Goal: Information Seeking & Learning: Find specific fact

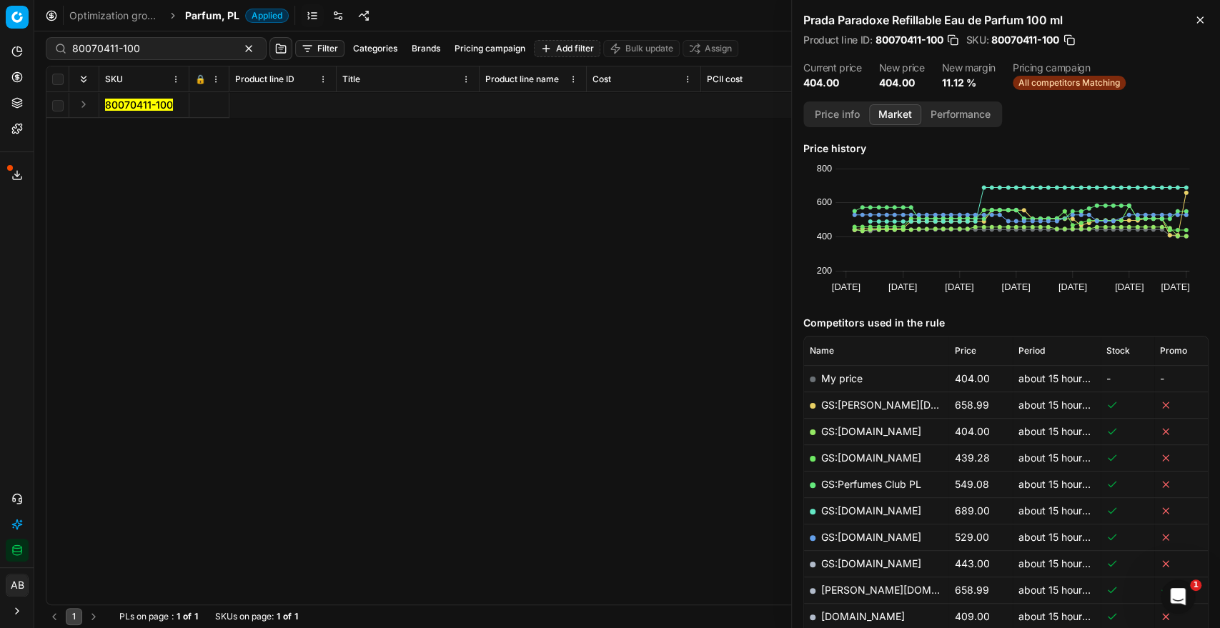
scroll to position [0, 3131]
click at [214, 19] on span "Parfum, PL" at bounding box center [212, 16] width 54 height 14
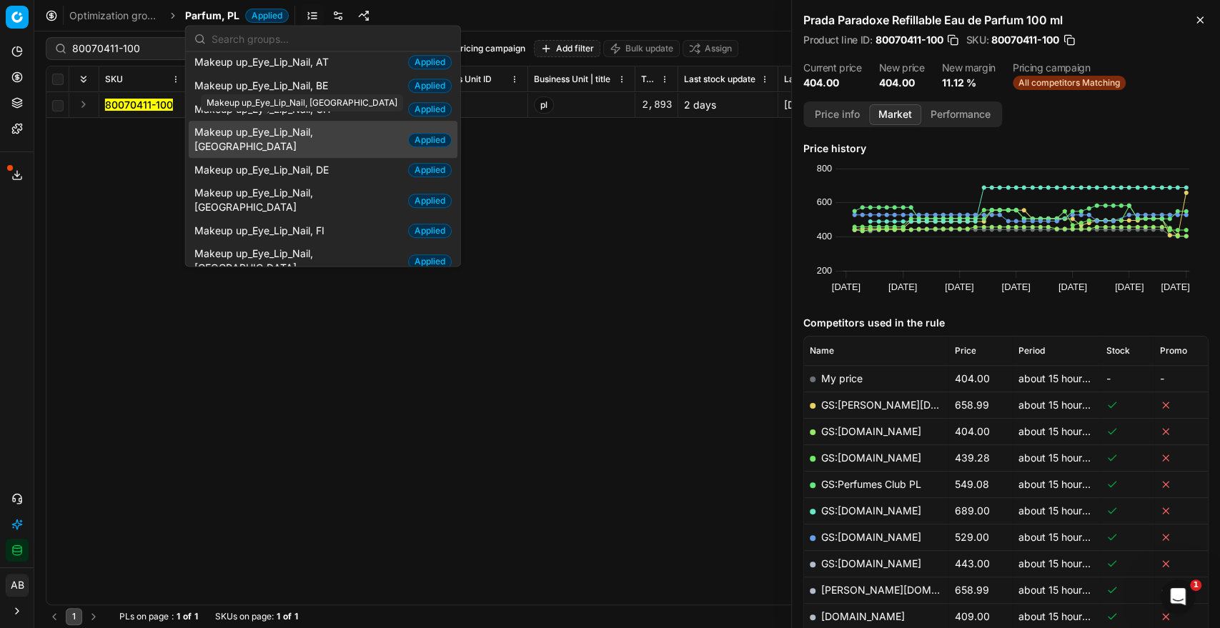
scroll to position [553, 0]
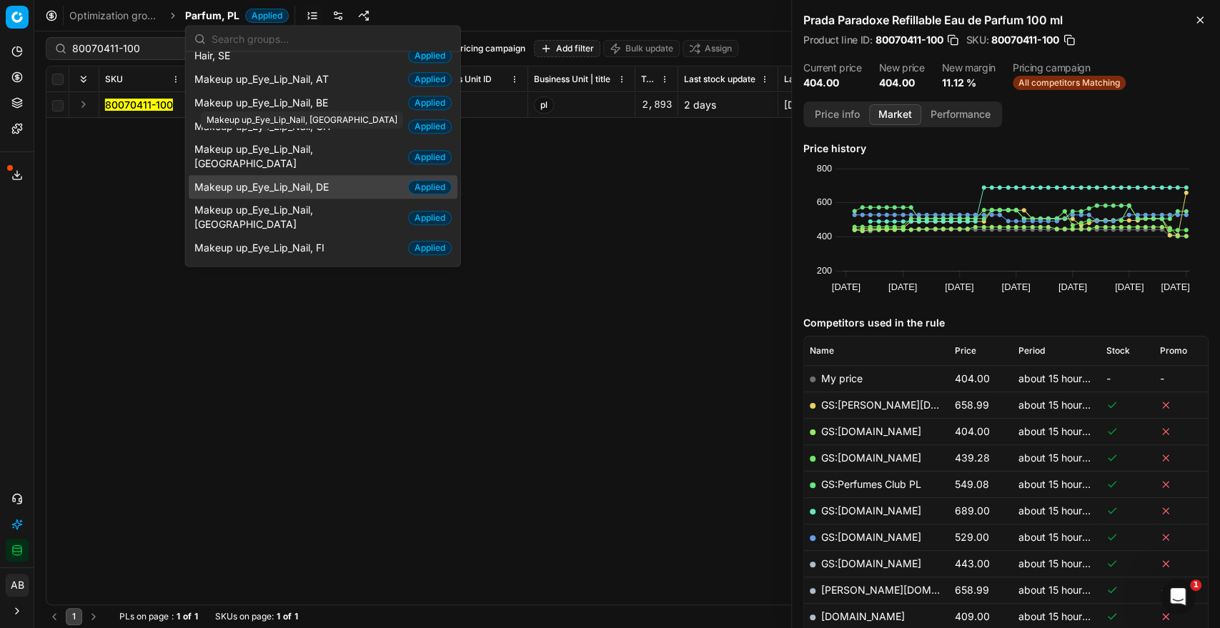
click at [264, 180] on span "Makeup up_Eye_Lip_Nail, DE" at bounding box center [264, 187] width 140 height 14
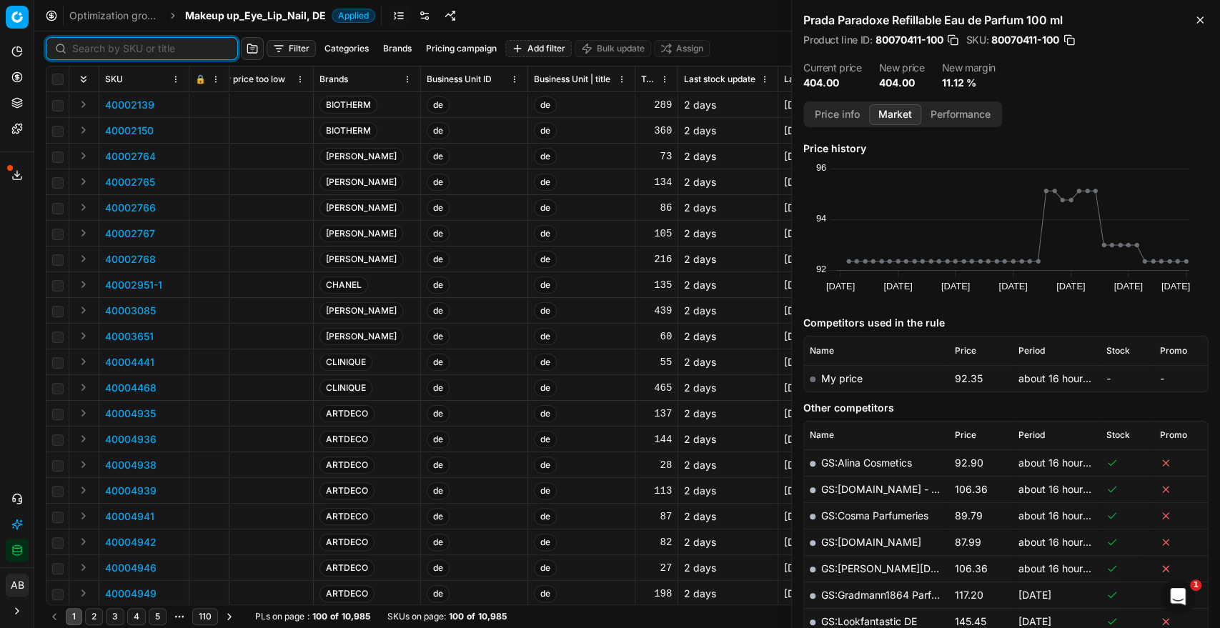
click at [80, 50] on input at bounding box center [150, 48] width 156 height 14
paste input "90010785-0016977"
type input "90010785-0016977"
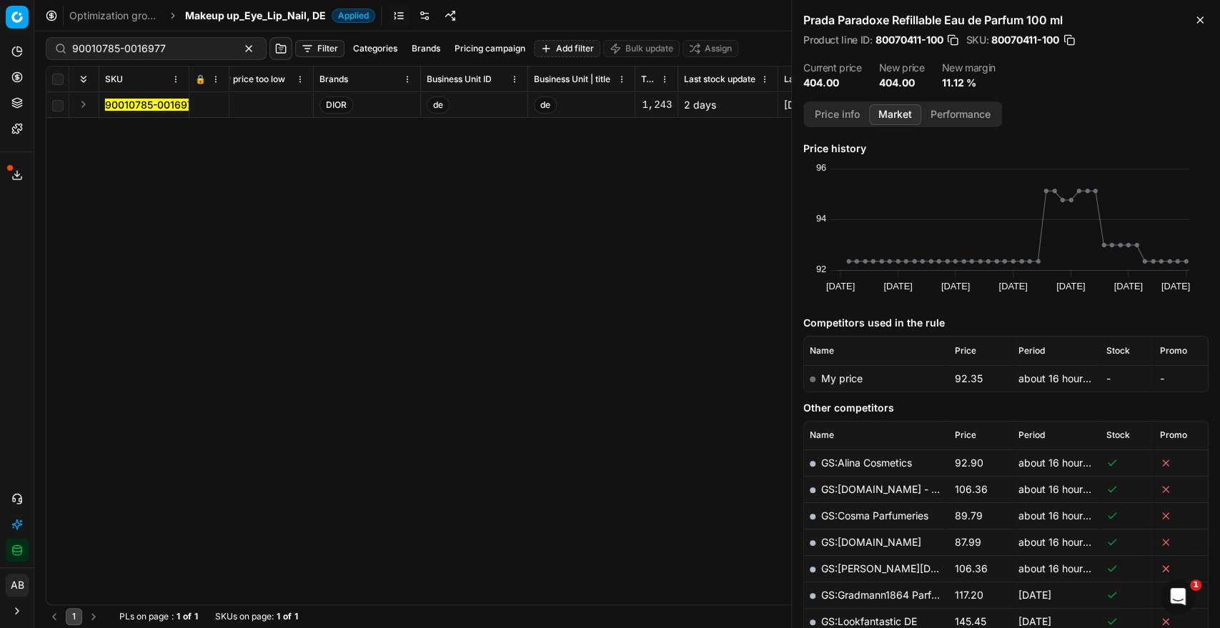
click at [146, 95] on td "90010785-0016977" at bounding box center [144, 105] width 90 height 26
click at [144, 100] on mark "90010785-0016977" at bounding box center [152, 105] width 94 height 12
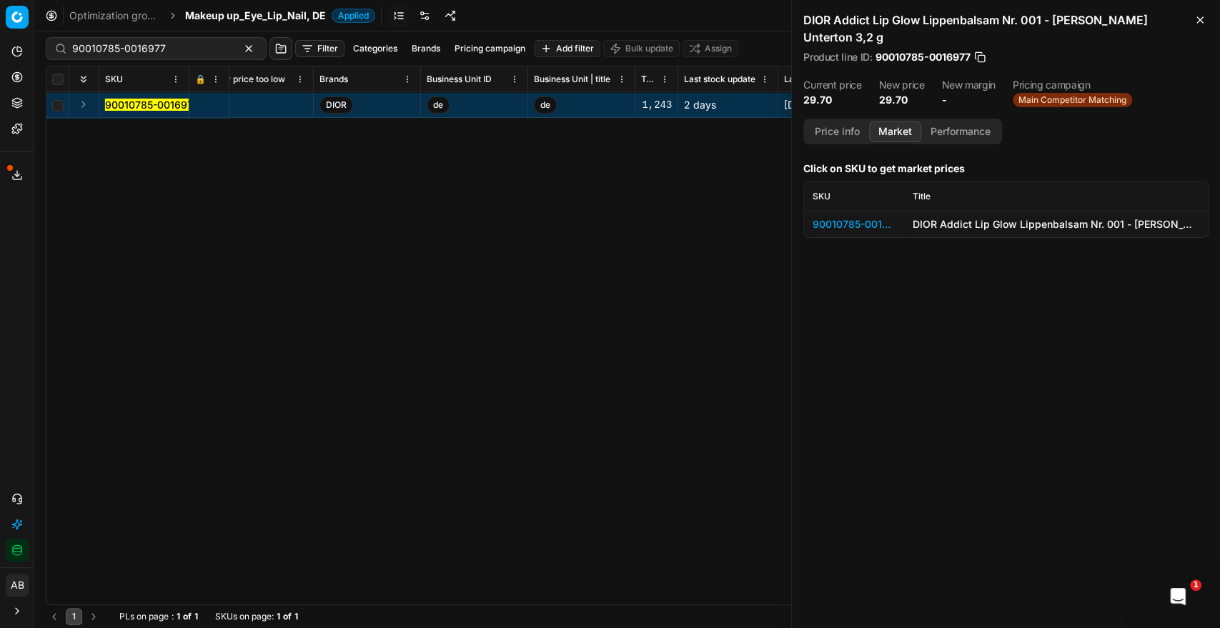
click at [829, 217] on div "90010785-0016977" at bounding box center [853, 224] width 83 height 14
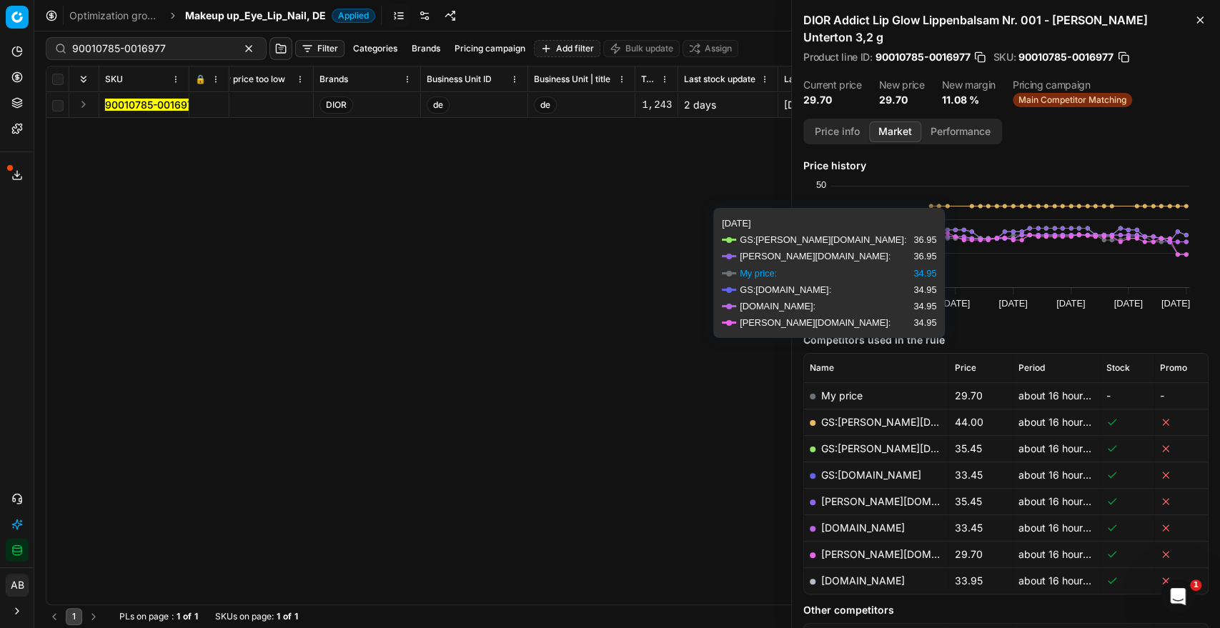
scroll to position [39, 0]
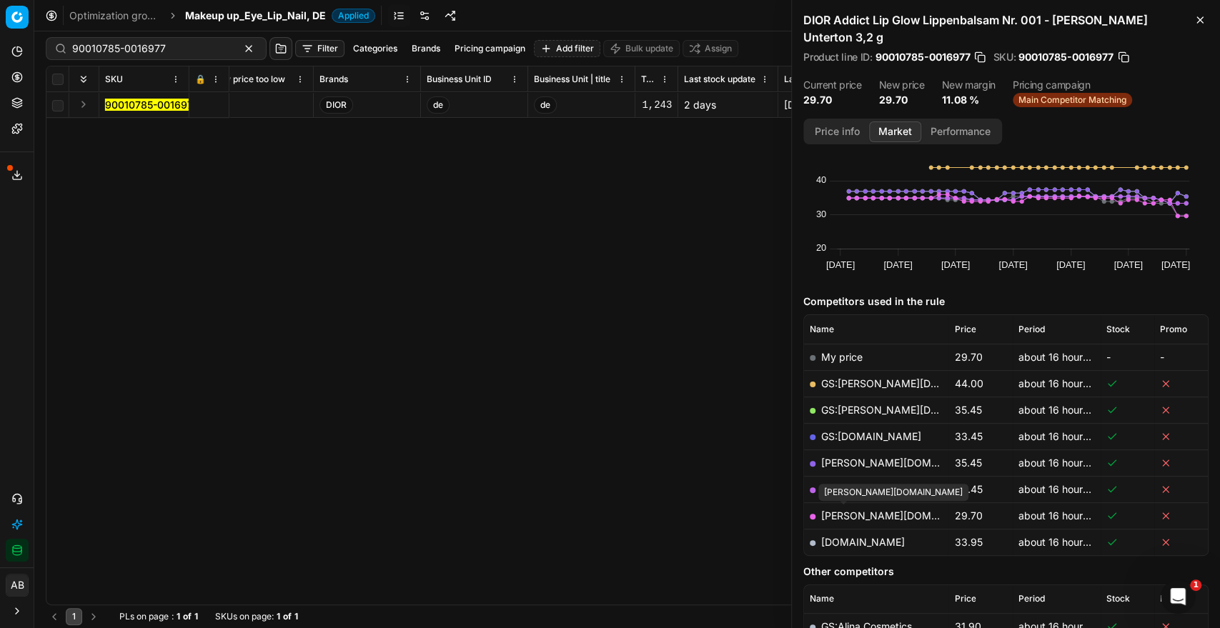
click at [850, 515] on link "[PERSON_NAME][DOMAIN_NAME]" at bounding box center [904, 515] width 166 height 12
